Goal: Check status: Check status

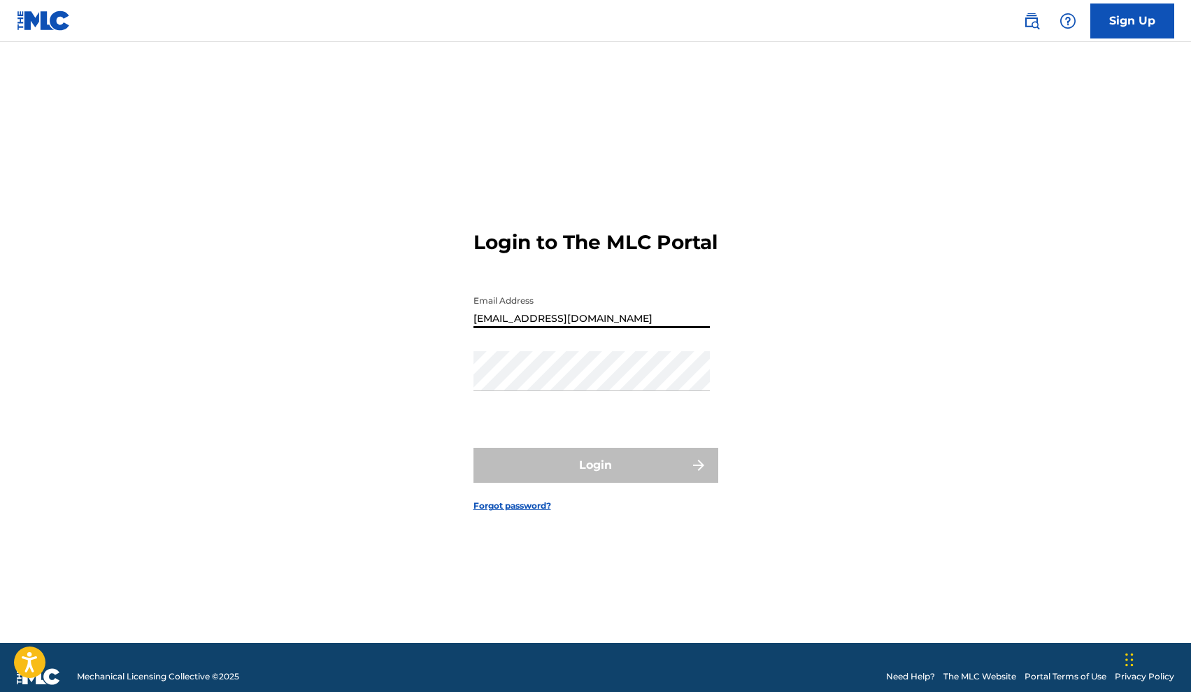
type input "[EMAIL_ADDRESS][DOMAIN_NAME]"
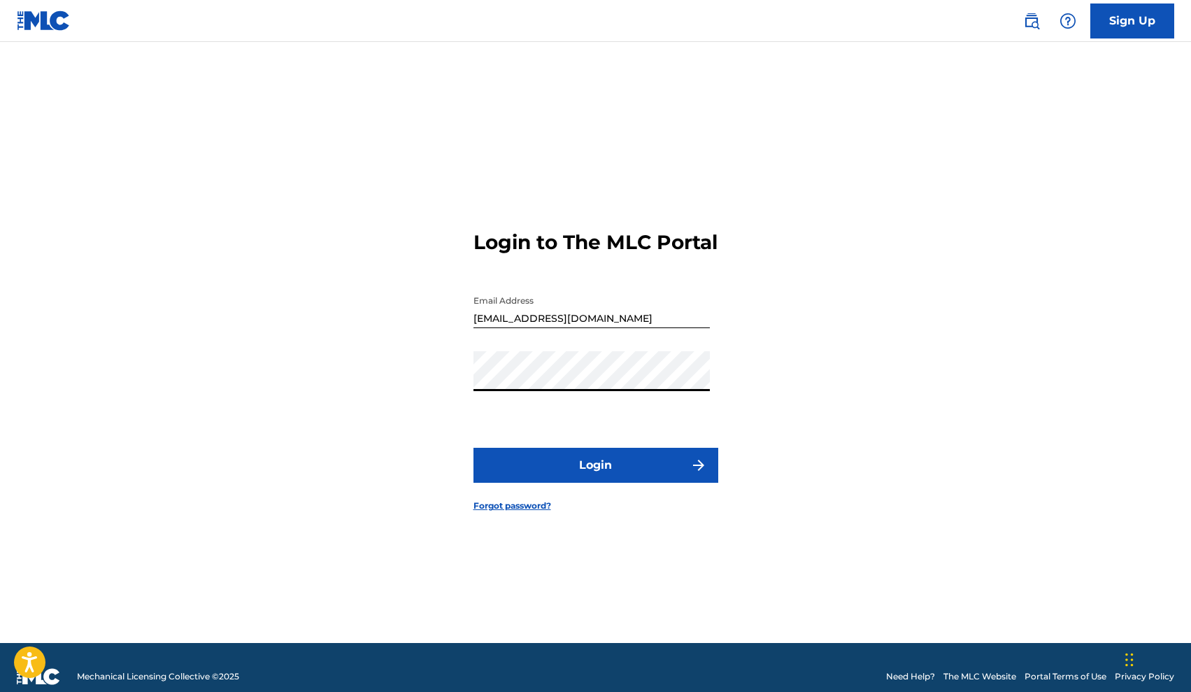
click at [595, 477] on button "Login" at bounding box center [595, 465] width 245 height 35
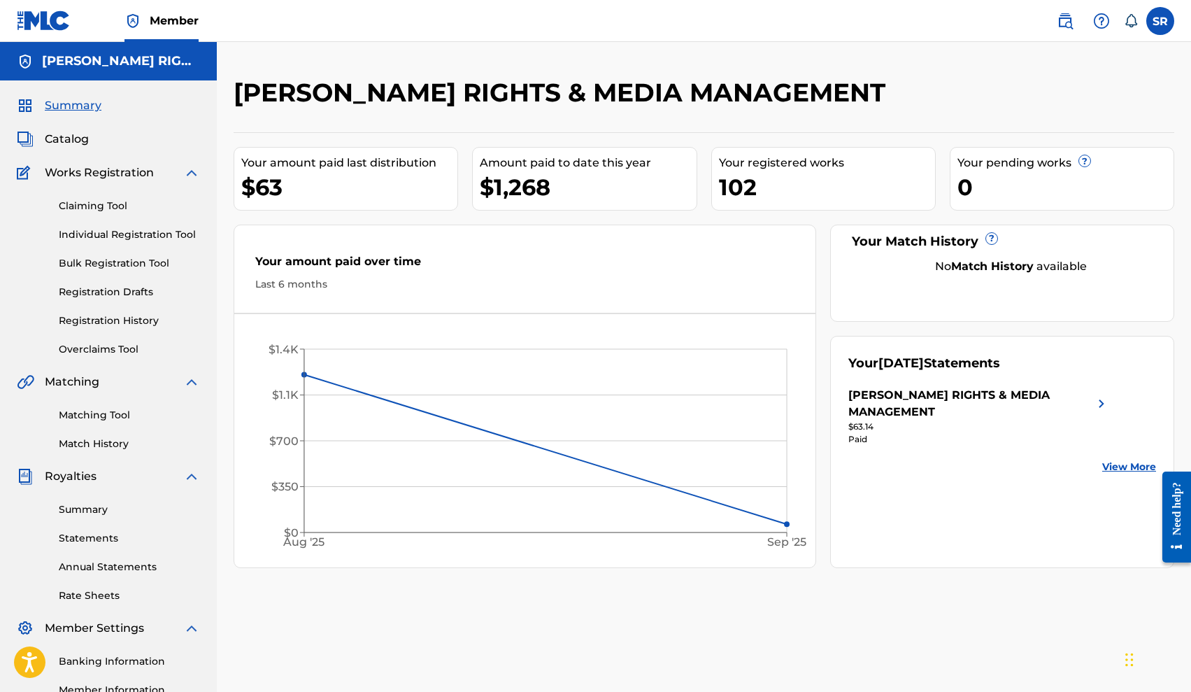
click at [121, 317] on link "Registration History" at bounding box center [129, 320] width 141 height 15
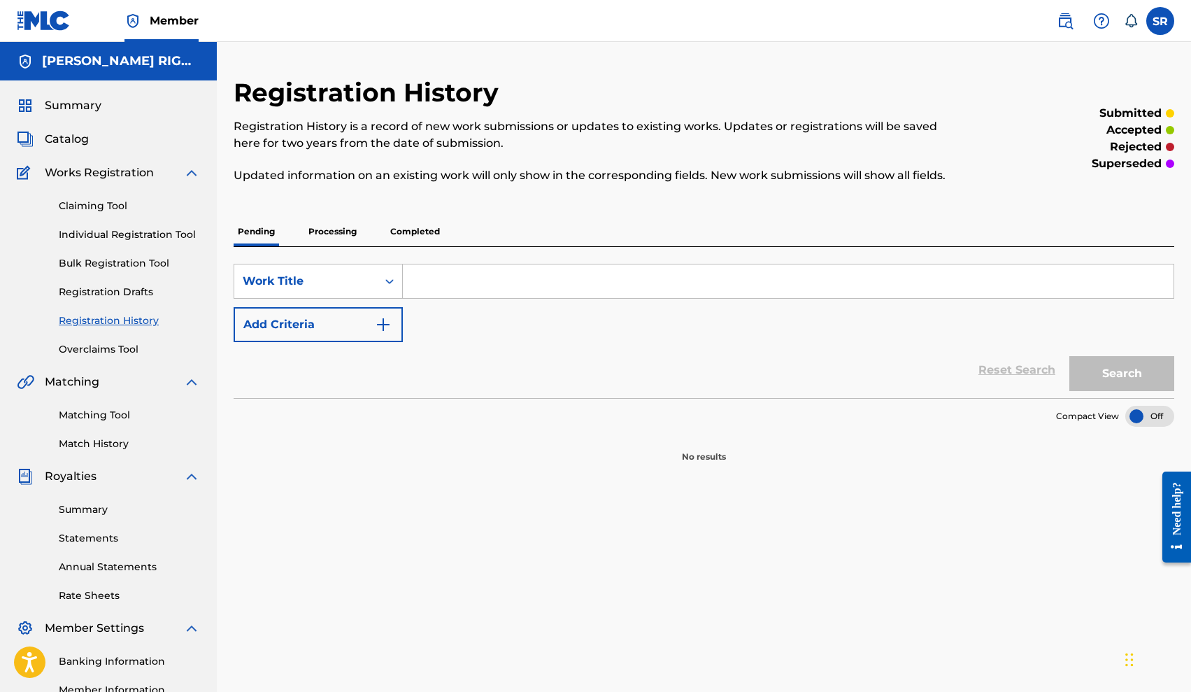
click at [340, 233] on p "Processing" at bounding box center [332, 231] width 57 height 29
click at [430, 234] on p "Completed" at bounding box center [415, 231] width 58 height 29
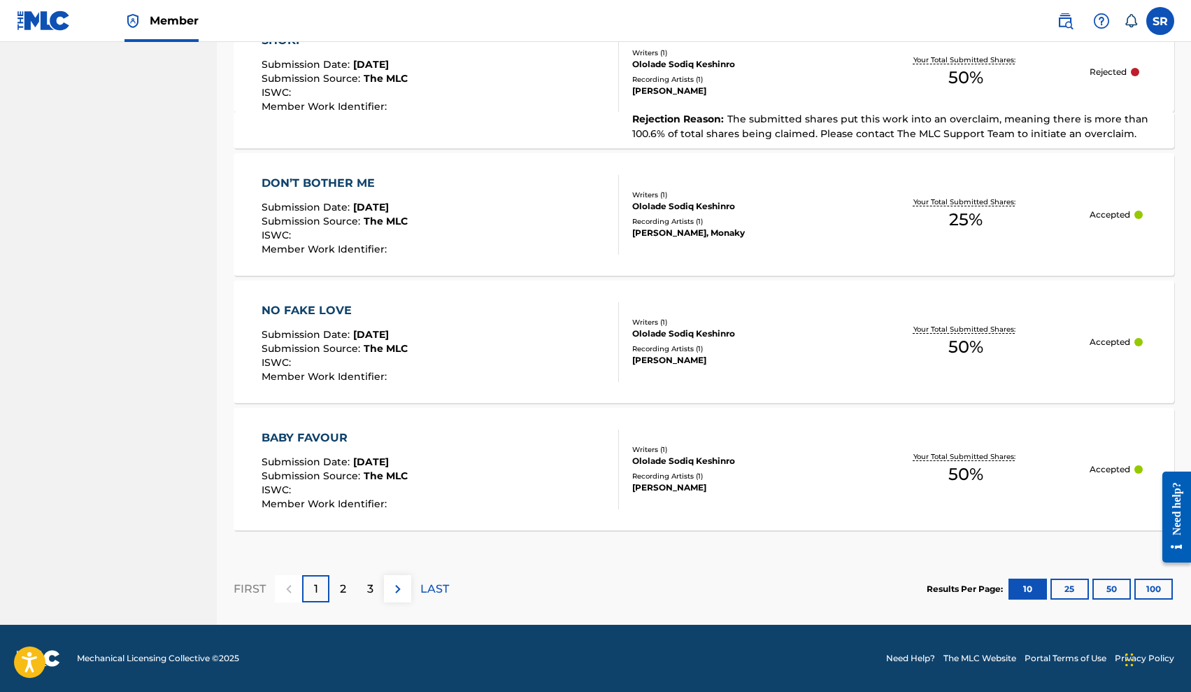
scroll to position [1231, 0]
click at [1161, 586] on button "100" at bounding box center [1153, 588] width 38 height 21
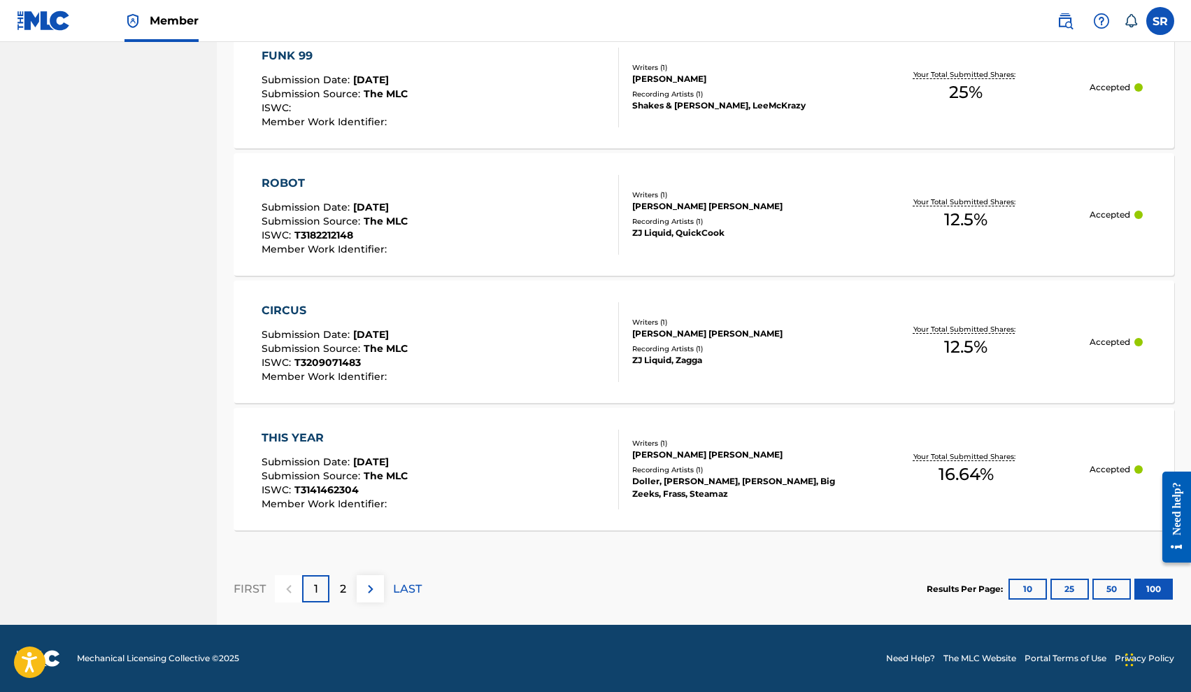
scroll to position [12691, 0]
click at [340, 585] on p "2" at bounding box center [343, 588] width 6 height 17
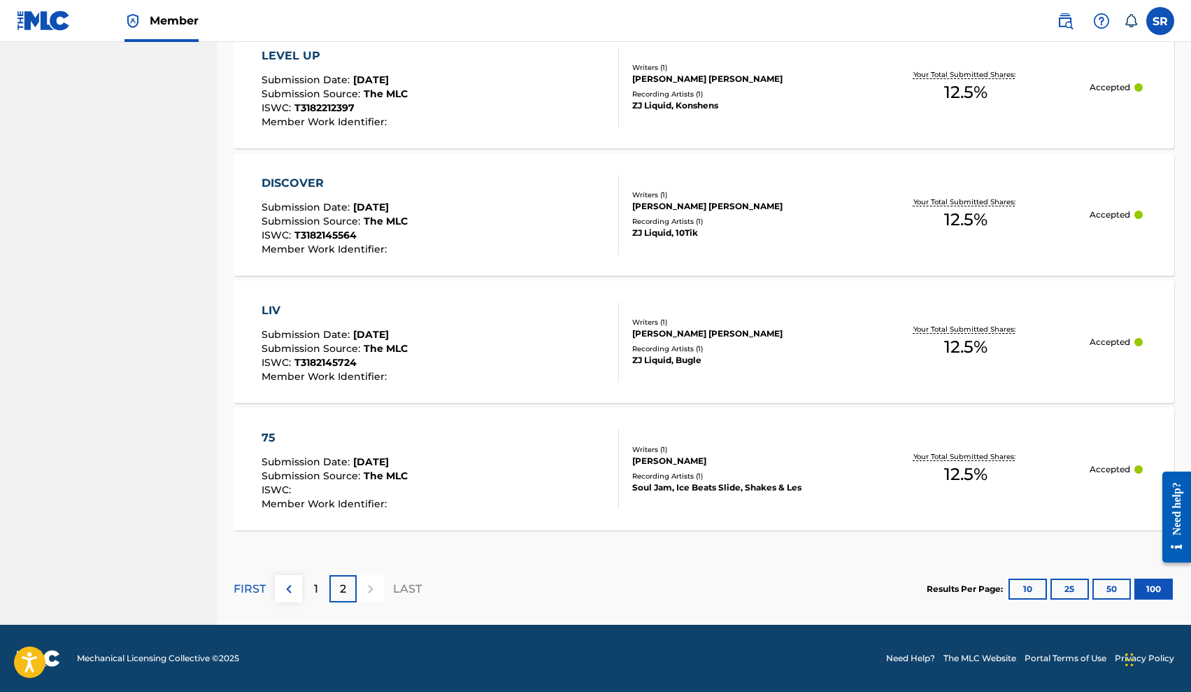
scroll to position [2119, 0]
click at [320, 584] on div "1" at bounding box center [315, 588] width 27 height 27
